Goal: Find specific page/section: Find specific page/section

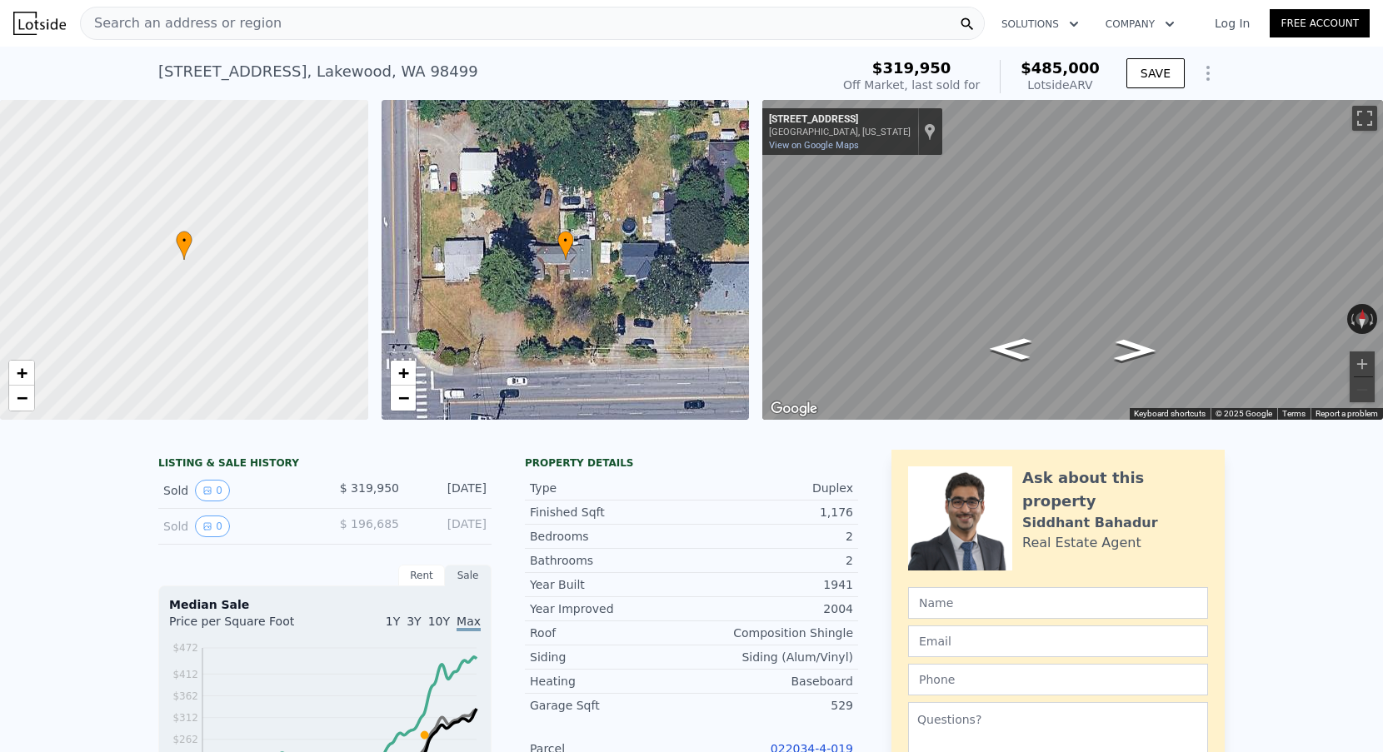
click at [178, 14] on span "Search an address or region" at bounding box center [181, 23] width 201 height 20
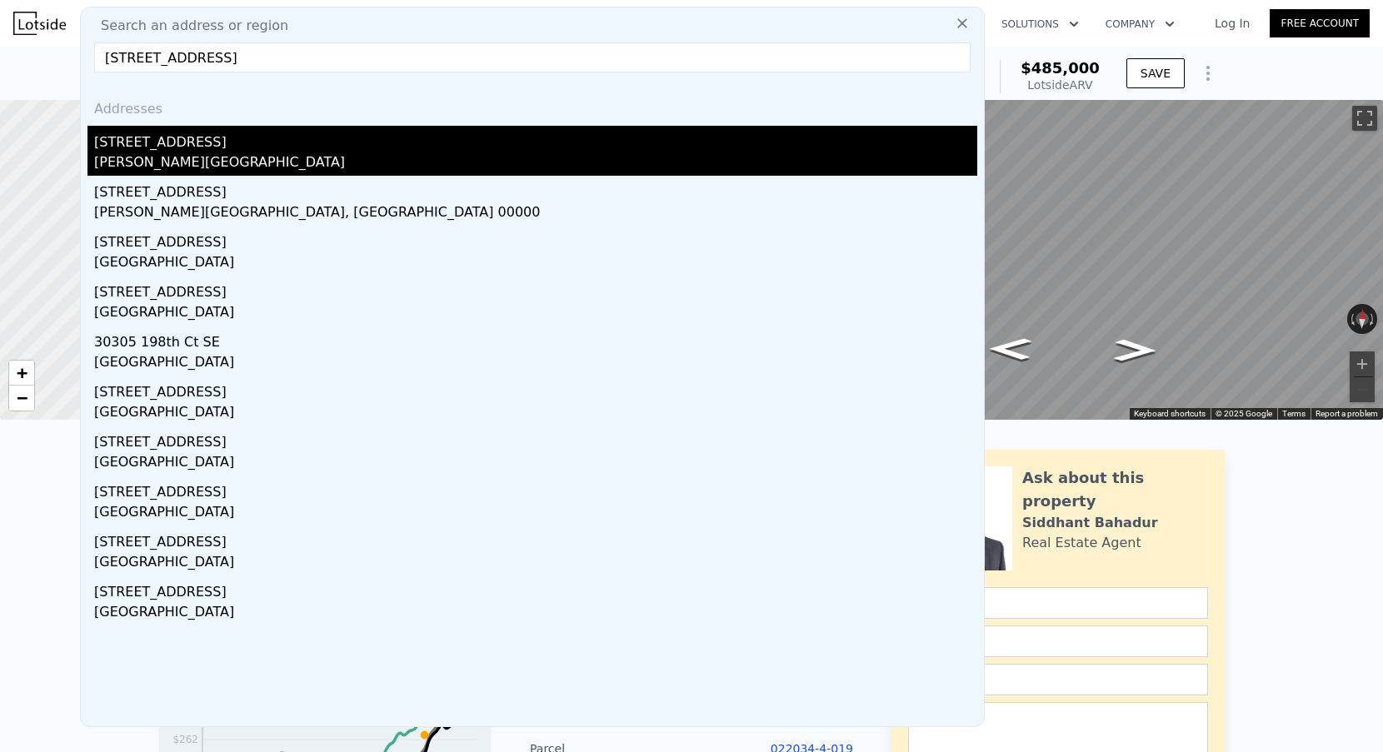
type input "[STREET_ADDRESS]"
click at [183, 147] on div "[STREET_ADDRESS]" at bounding box center [535, 139] width 883 height 27
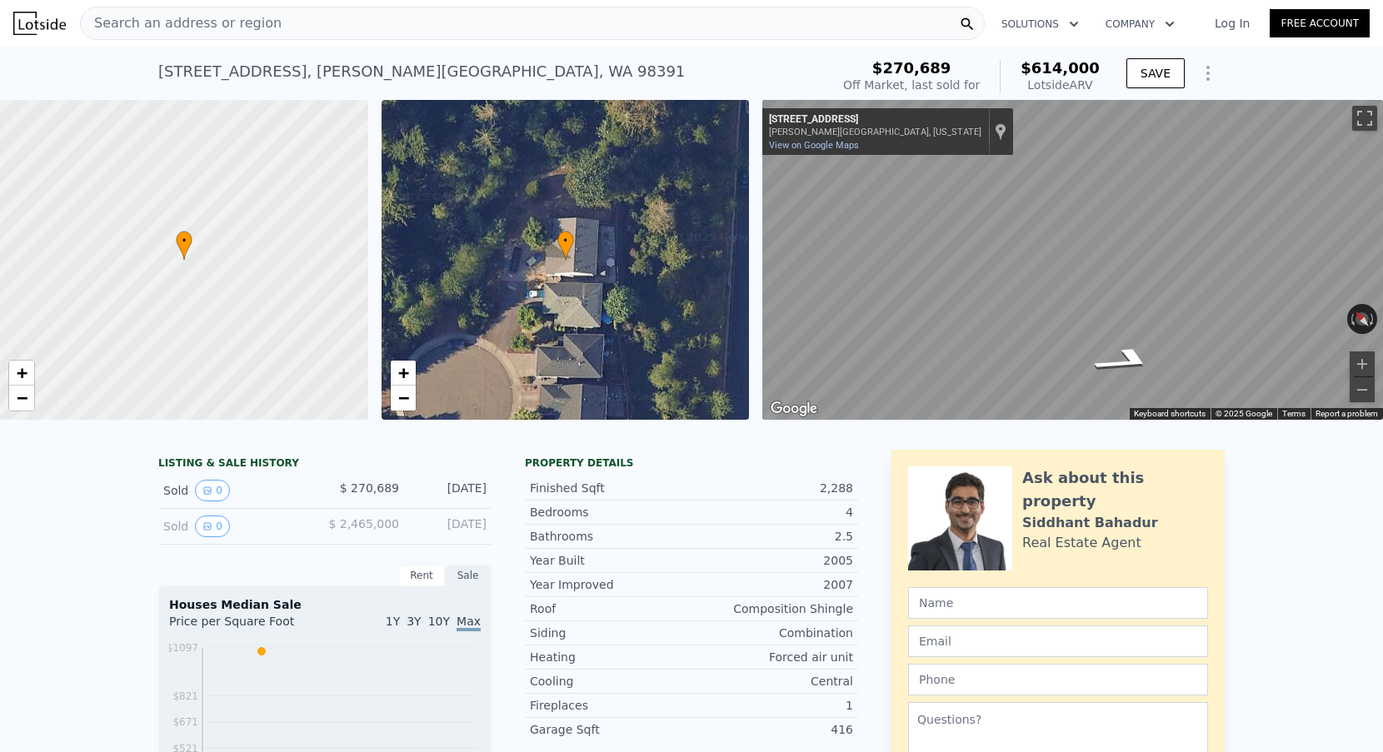
scroll to position [-1, 0]
click at [182, 10] on div "Search an address or region" at bounding box center [181, 23] width 201 height 32
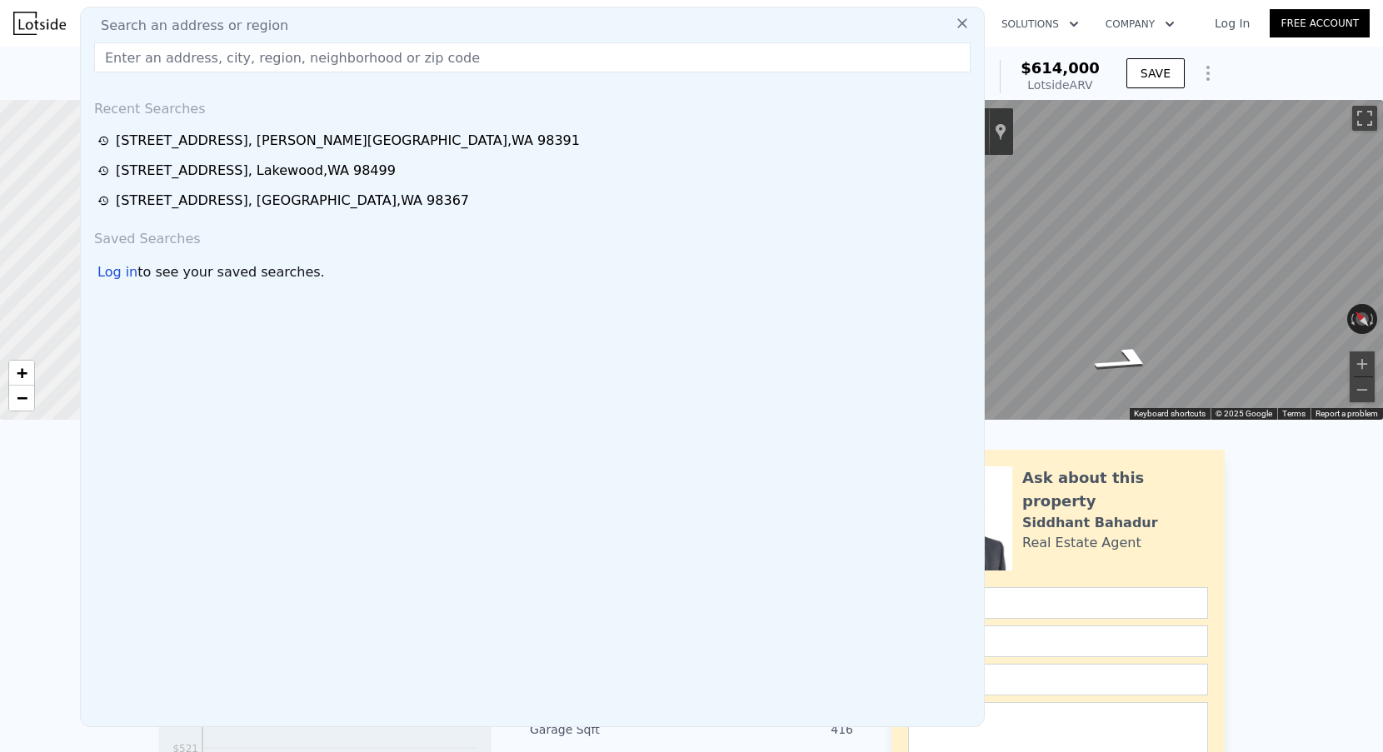
scroll to position [0, 0]
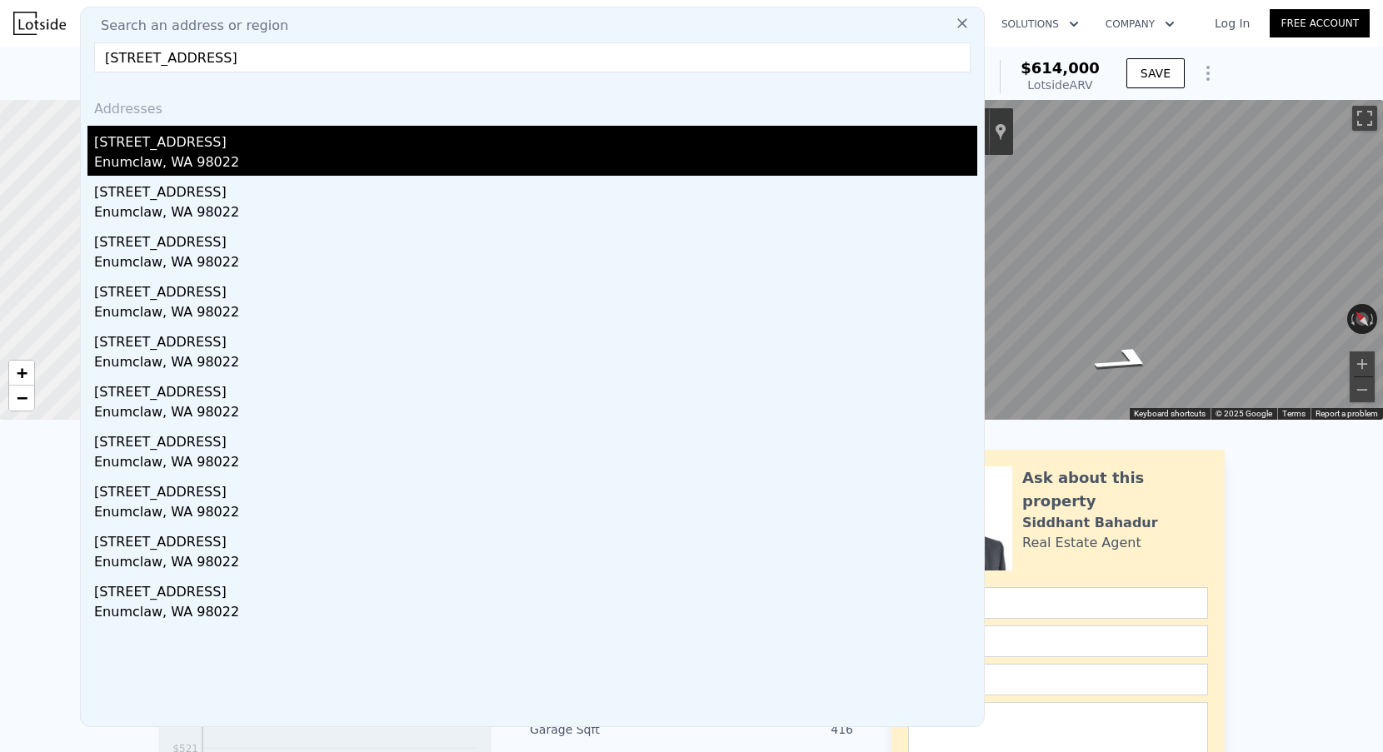
type input "[STREET_ADDRESS]"
click at [375, 161] on div "Enumclaw, WA 98022" at bounding box center [535, 163] width 883 height 23
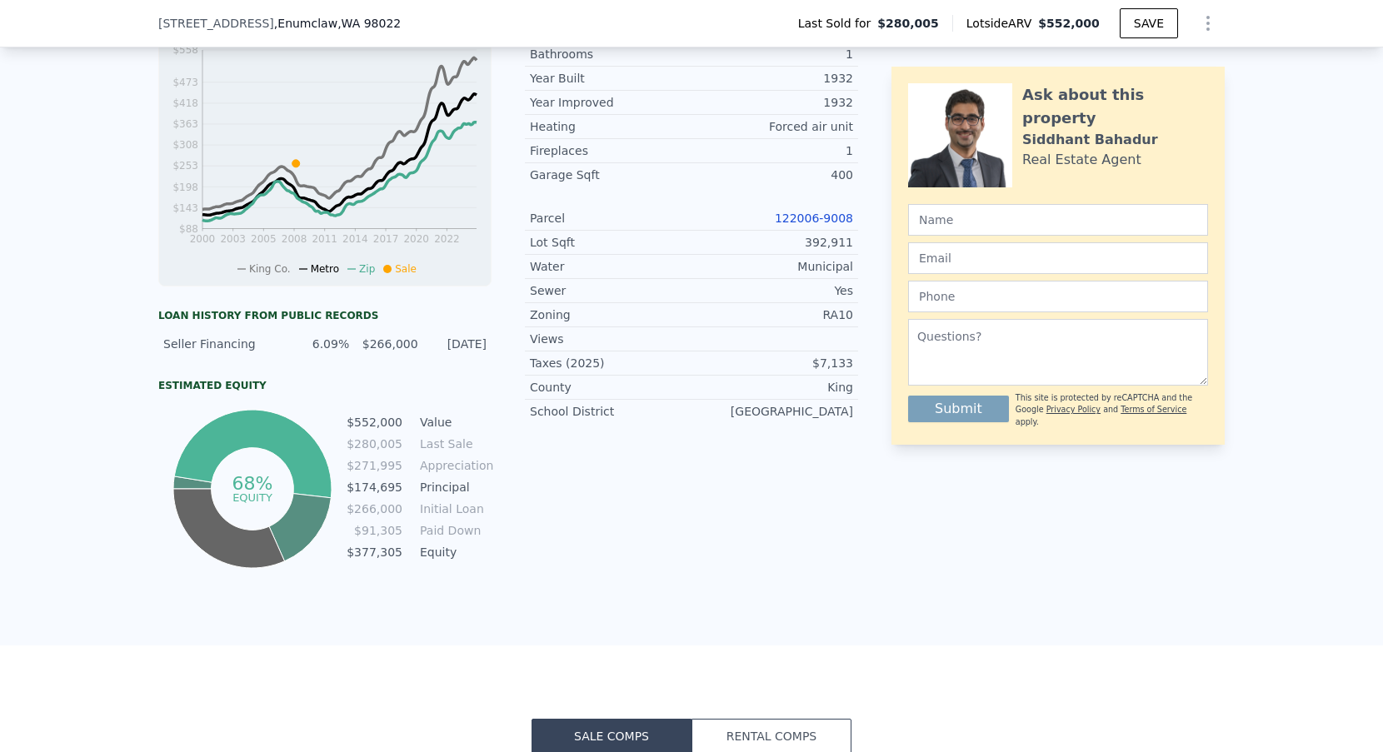
scroll to position [443, 0]
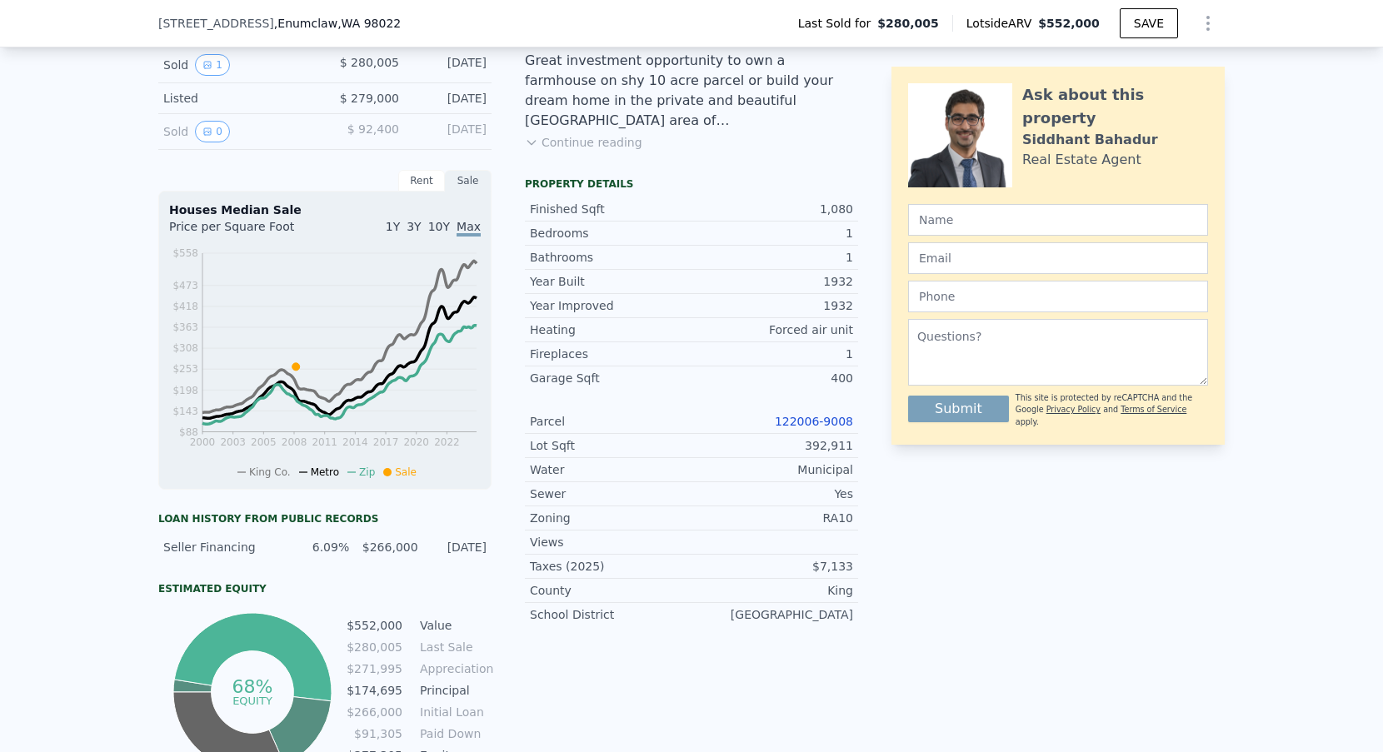
click at [809, 415] on link "122006-9008" at bounding box center [814, 421] width 78 height 13
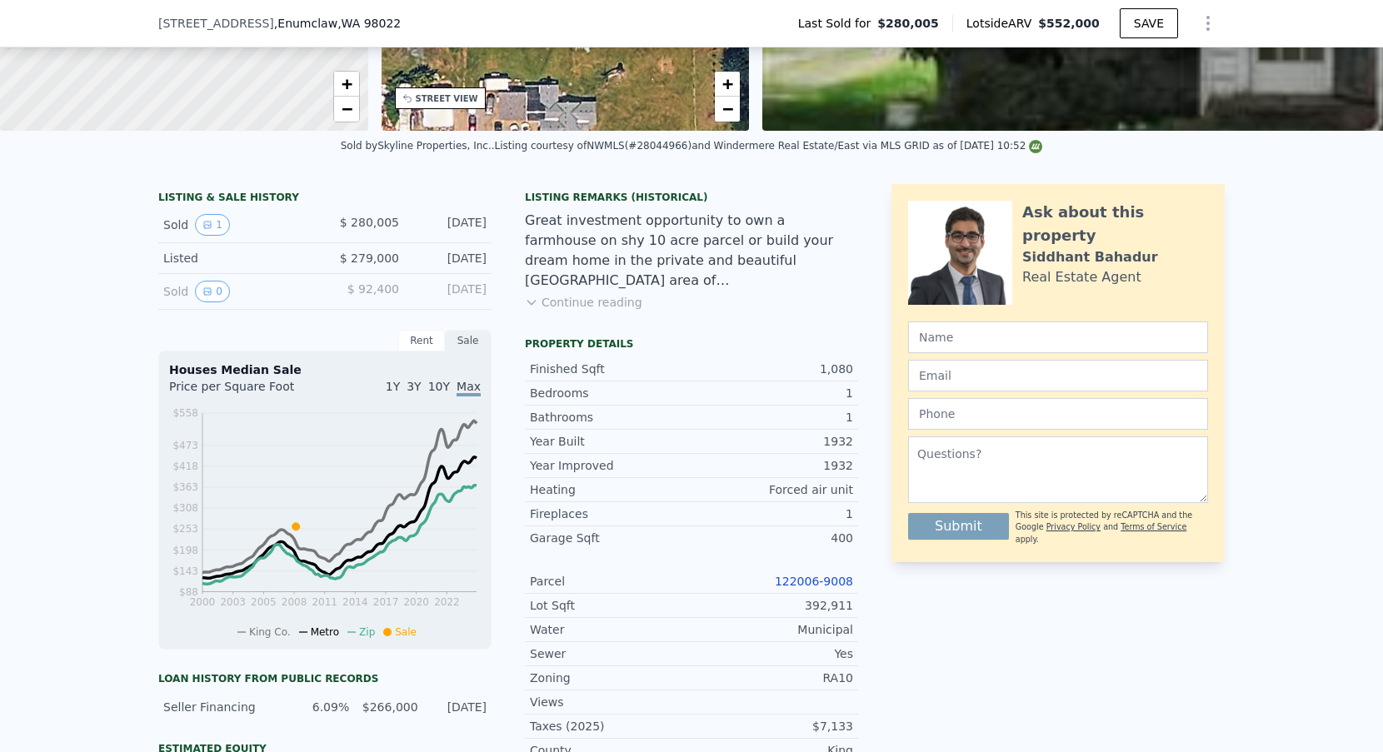
scroll to position [288, 0]
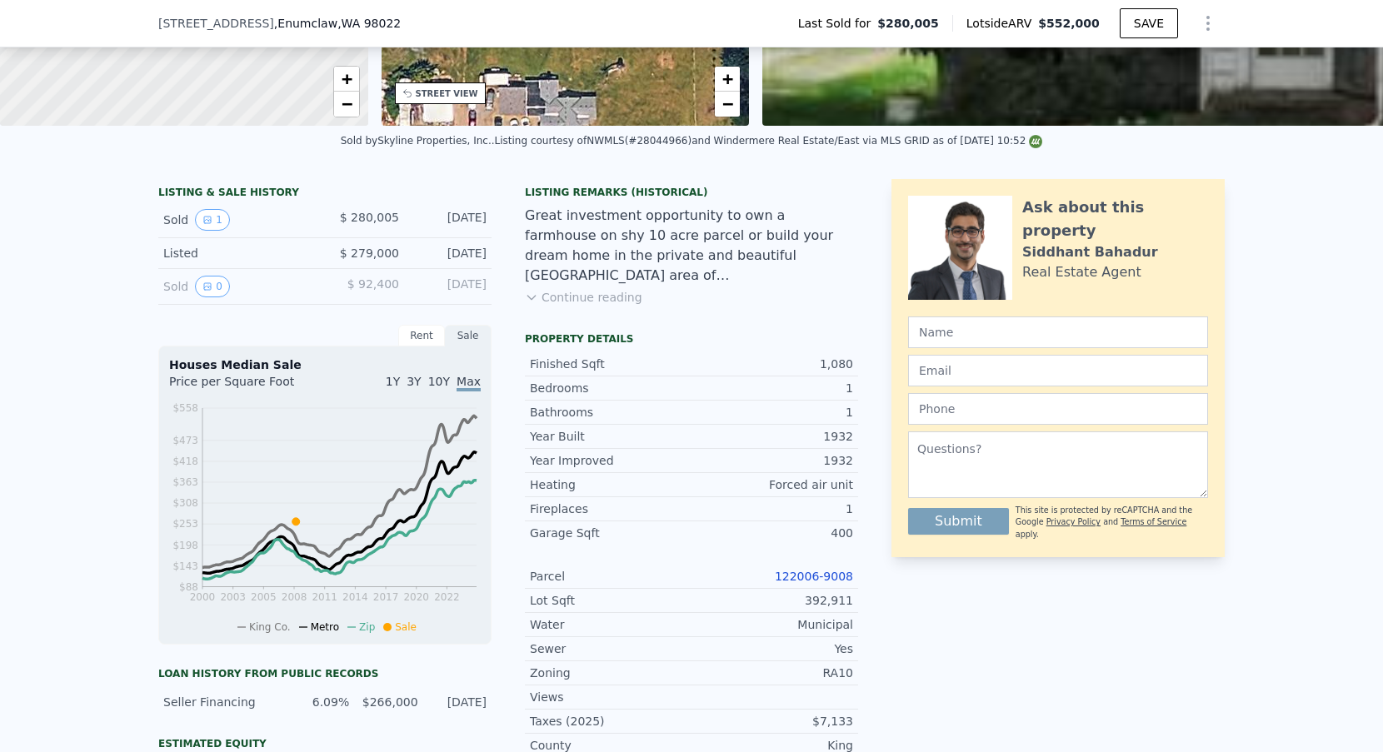
click at [808, 571] on link "122006-9008" at bounding box center [814, 576] width 78 height 13
